Goal: Task Accomplishment & Management: Manage account settings

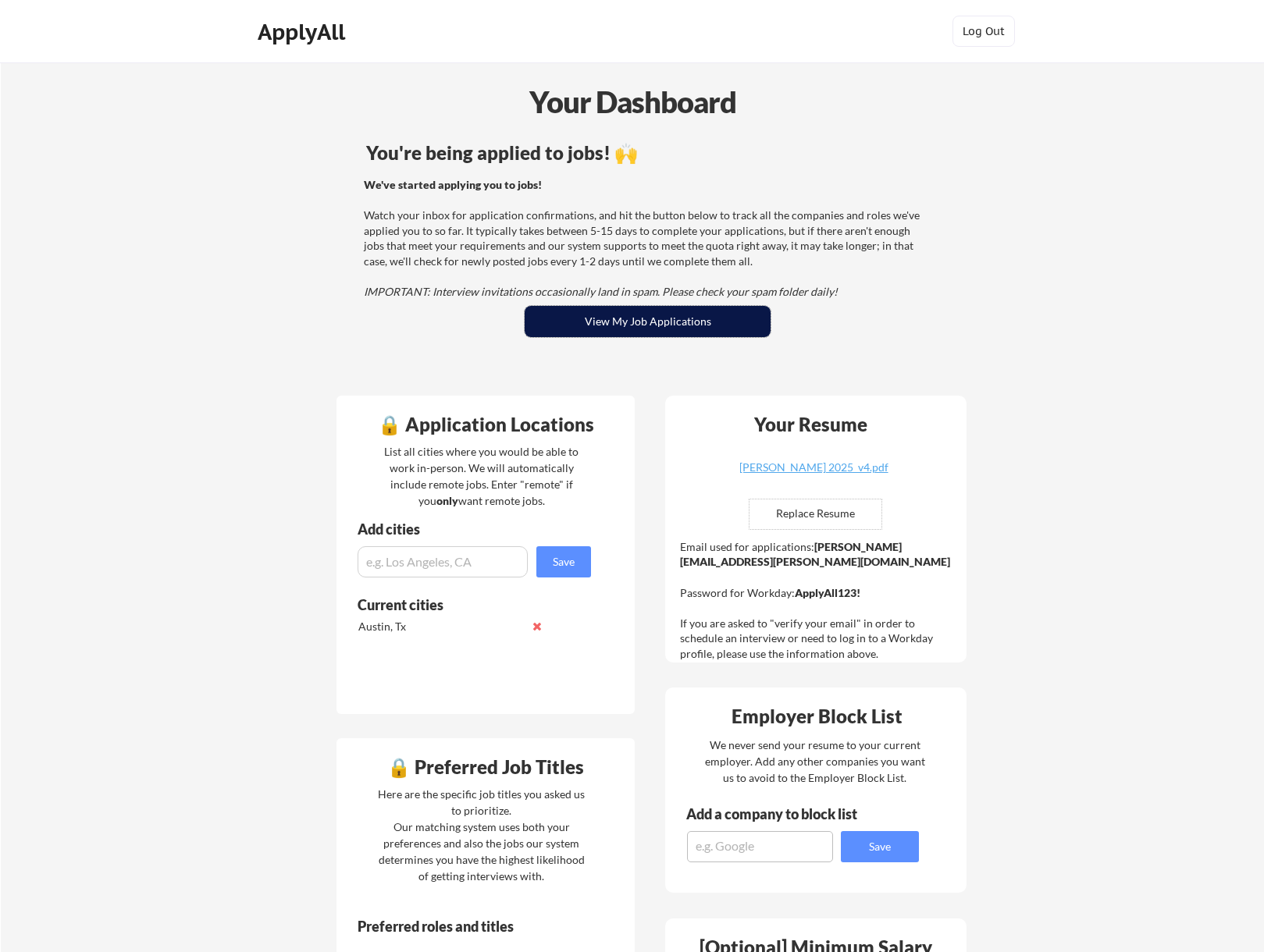
click at [637, 310] on button "View My Job Applications" at bounding box center [648, 322] width 246 height 32
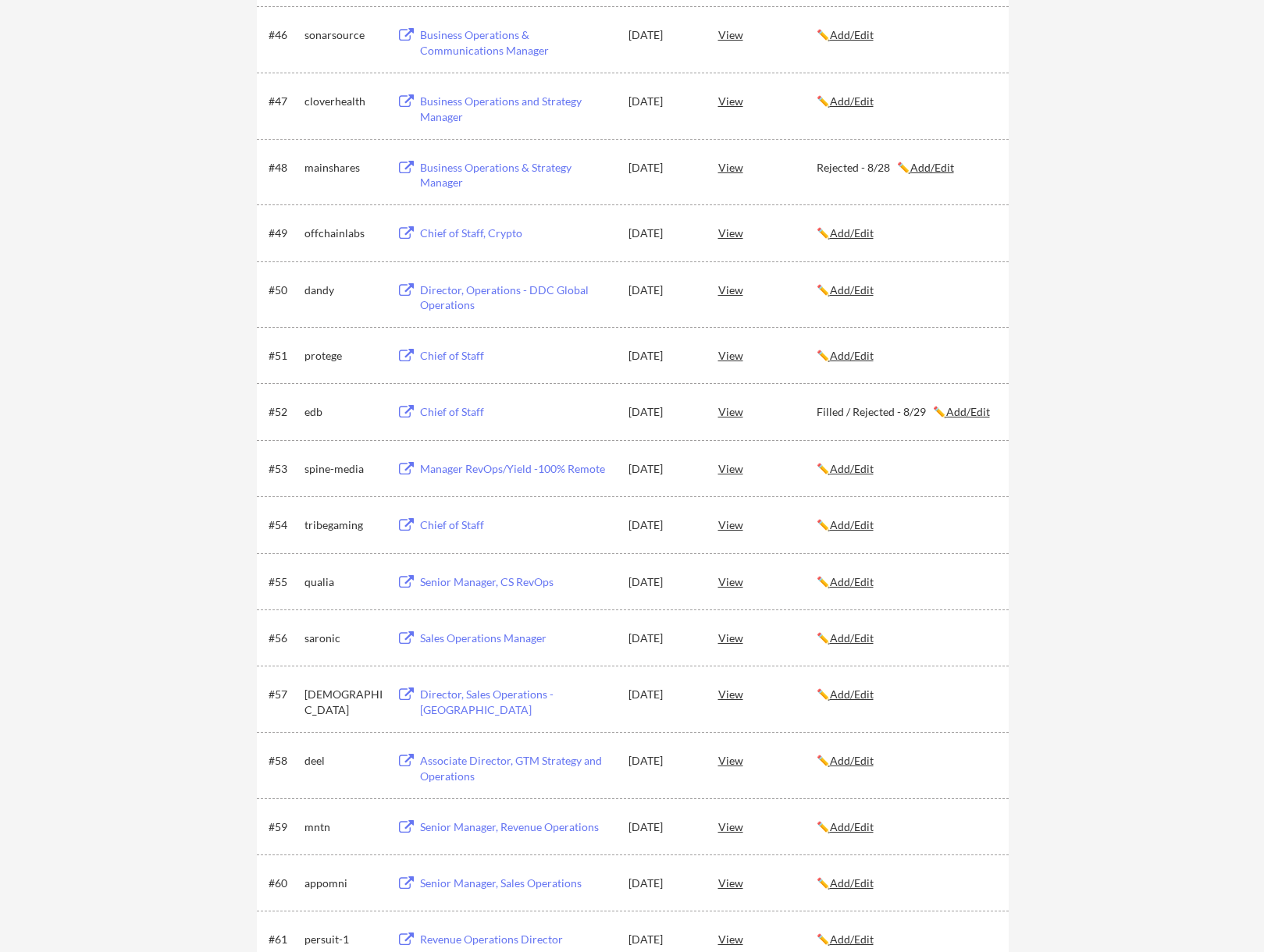
scroll to position [3200, 0]
click at [864, 764] on u "Add/Edit" at bounding box center [852, 759] width 43 height 14
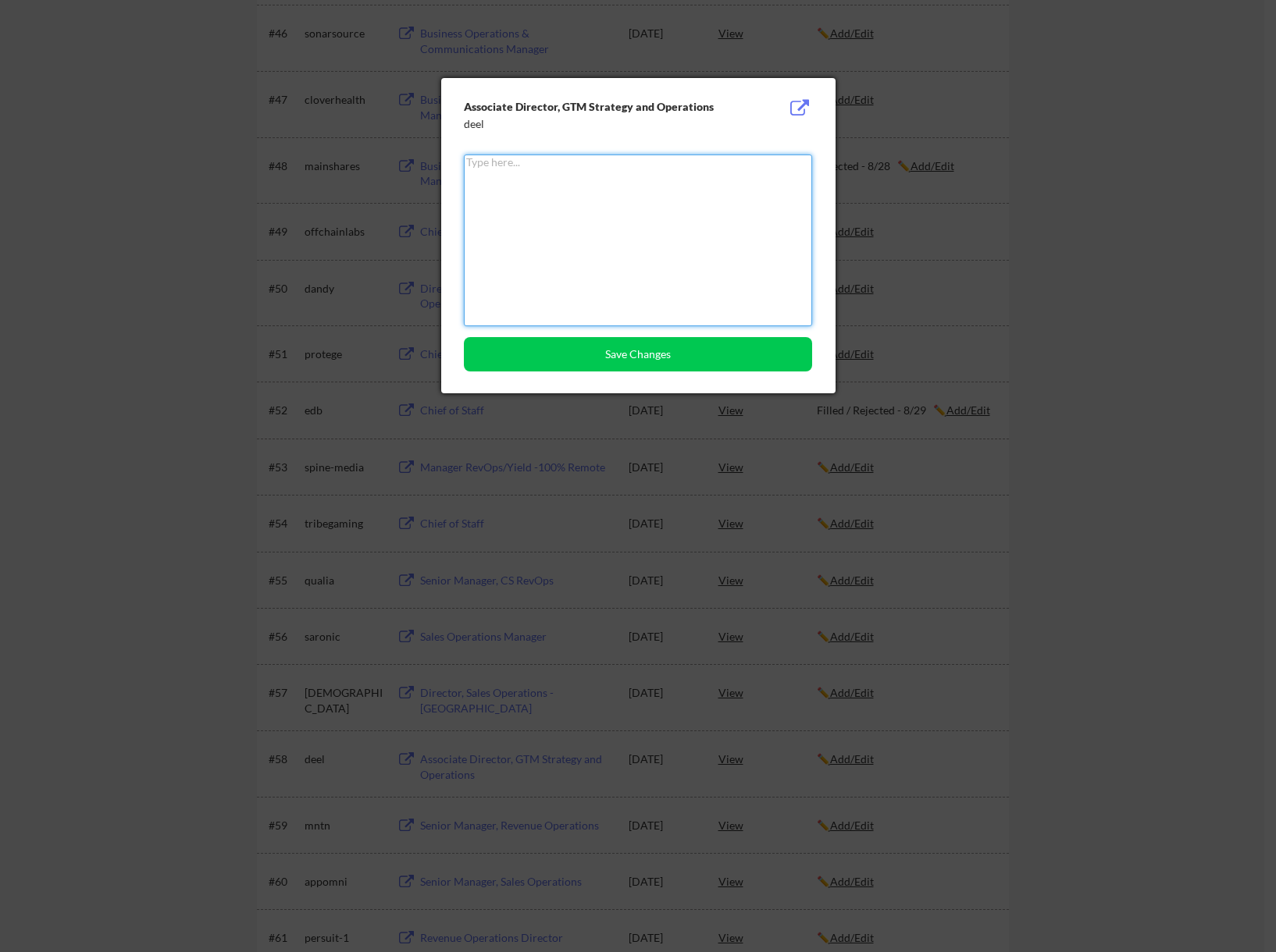
click at [661, 186] on textarea at bounding box center [637, 240] width 348 height 172
type textarea "Rejected - 9/5"
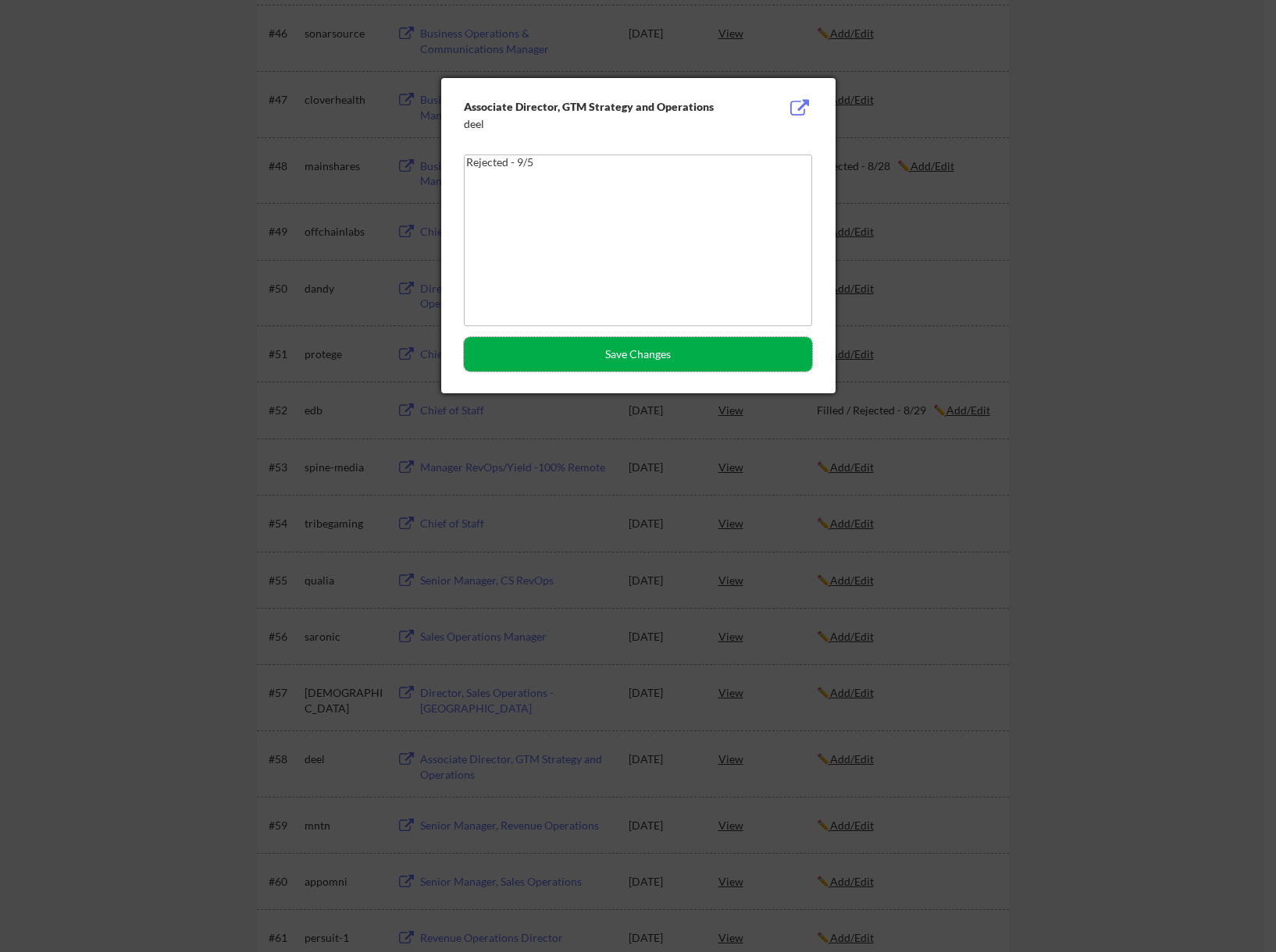
click at [633, 346] on button "Save Changes" at bounding box center [637, 354] width 348 height 34
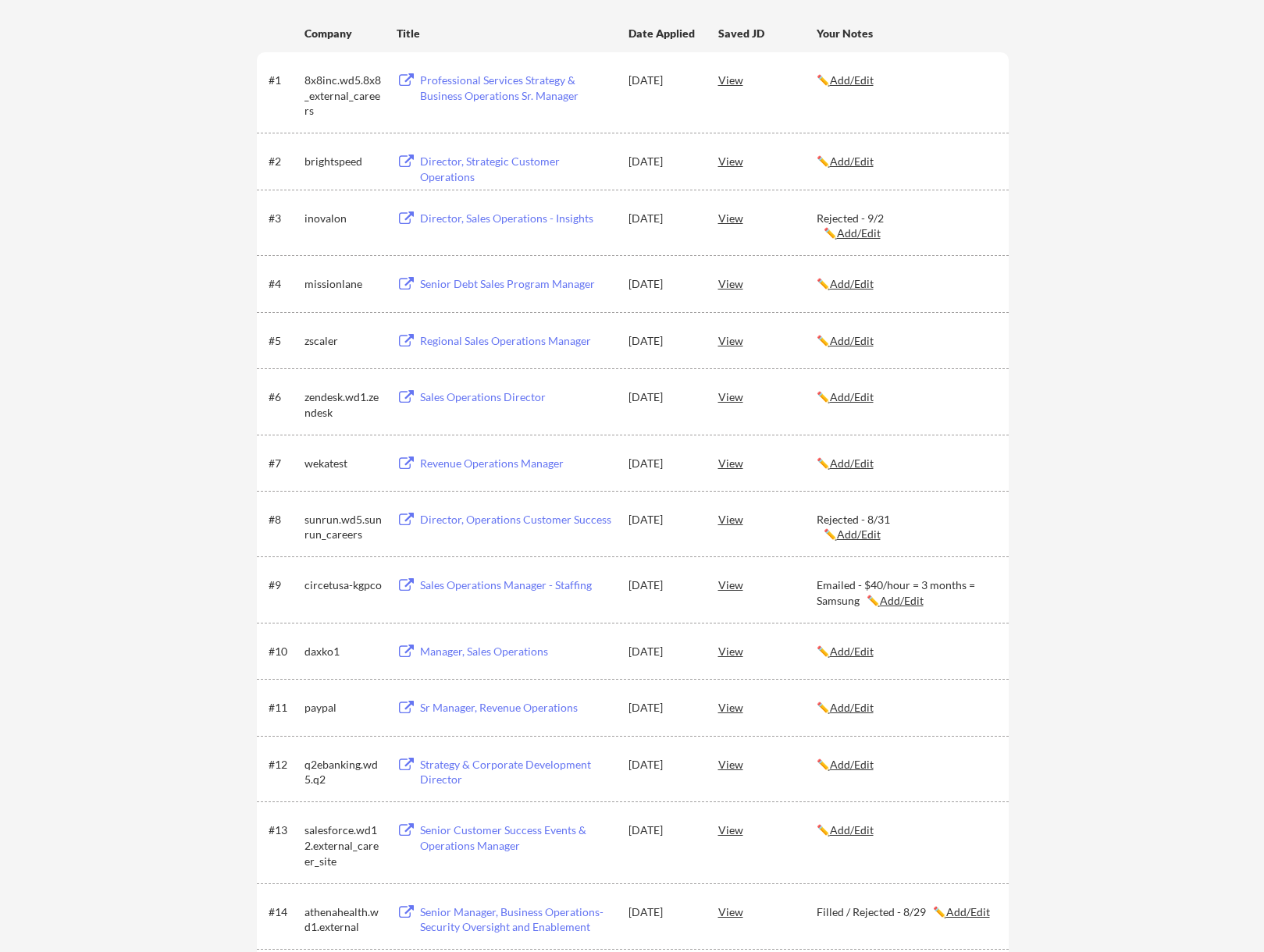
scroll to position [234, 0]
